Goal: Task Accomplishment & Management: Manage account settings

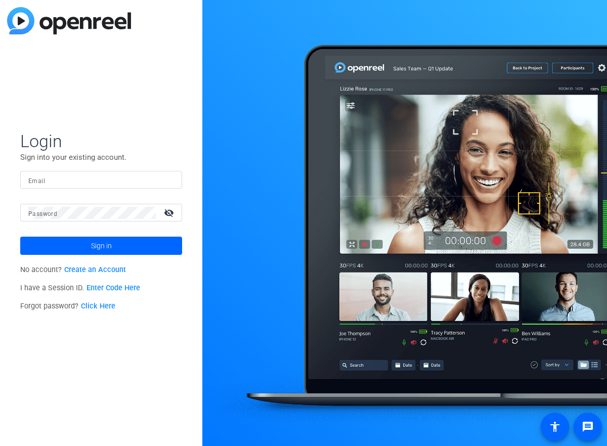
click at [162, 175] on input "Email" at bounding box center [101, 180] width 146 height 12
click at [32, 180] on input "[EMAIL_ADDRESS][DOMAIN_NAME]" at bounding box center [101, 180] width 146 height 12
type input "[EMAIL_ADDRESS][PERSON_NAME][PERSON_NAME][DOMAIN_NAME]"
click at [20, 237] on button "Sign in" at bounding box center [101, 246] width 162 height 18
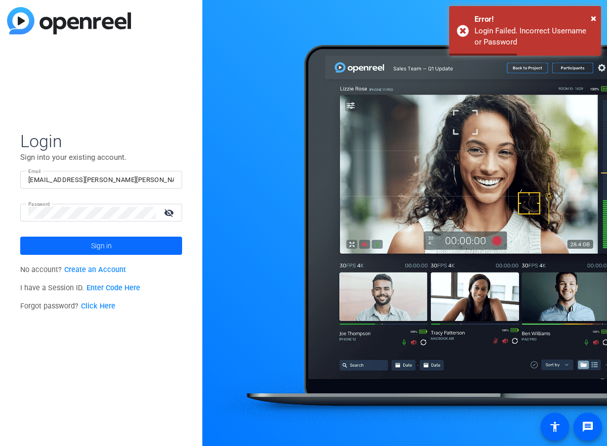
click at [128, 242] on span at bounding box center [101, 246] width 162 height 24
click at [170, 211] on mat-icon "visibility_off" at bounding box center [170, 212] width 24 height 15
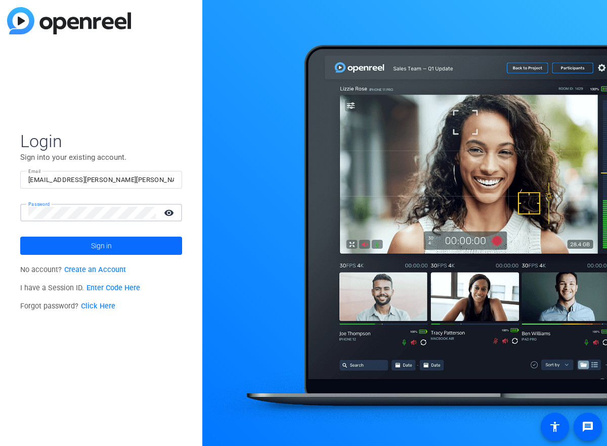
click at [137, 245] on span at bounding box center [101, 246] width 162 height 24
click at [0, 169] on html "Accessibility Screen-Reader Guide, Feedback, and Issue Reporting | New window L…" at bounding box center [303, 223] width 607 height 446
click at [106, 308] on link "Click Here" at bounding box center [98, 306] width 34 height 9
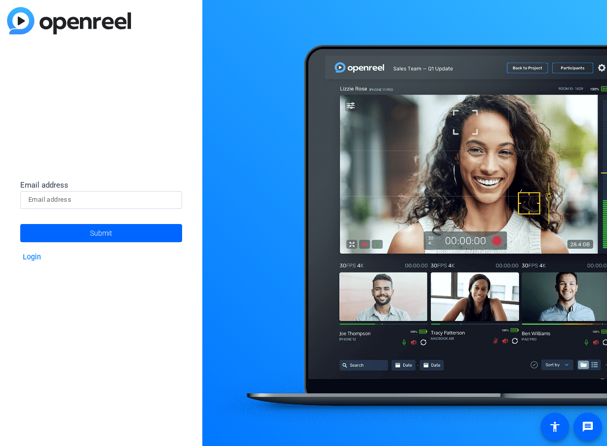
click at [79, 195] on input at bounding box center [101, 200] width 146 height 12
type input "[EMAIL_ADDRESS][PERSON_NAME][PERSON_NAME][DOMAIN_NAME]"
click at [20, 224] on button "Submit" at bounding box center [101, 233] width 162 height 18
